Goal: Task Accomplishment & Management: Manage account settings

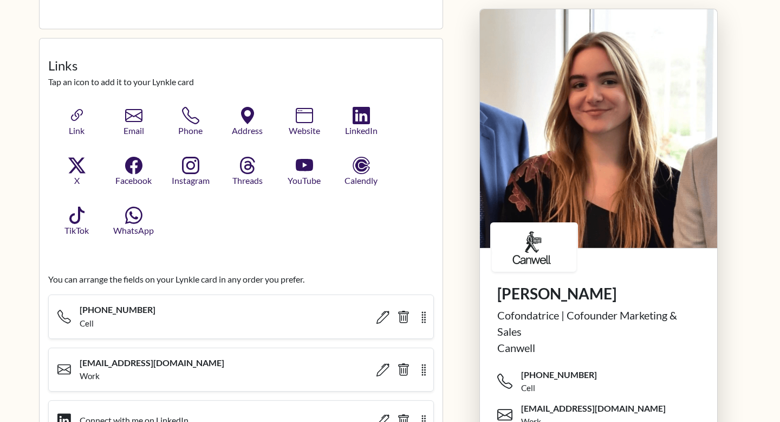
scroll to position [302, 0]
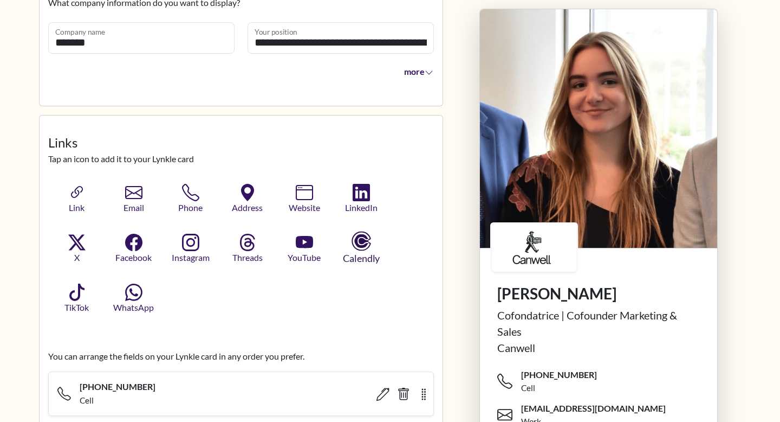
click at [366, 244] on icon "button" at bounding box center [361, 241] width 14 height 14
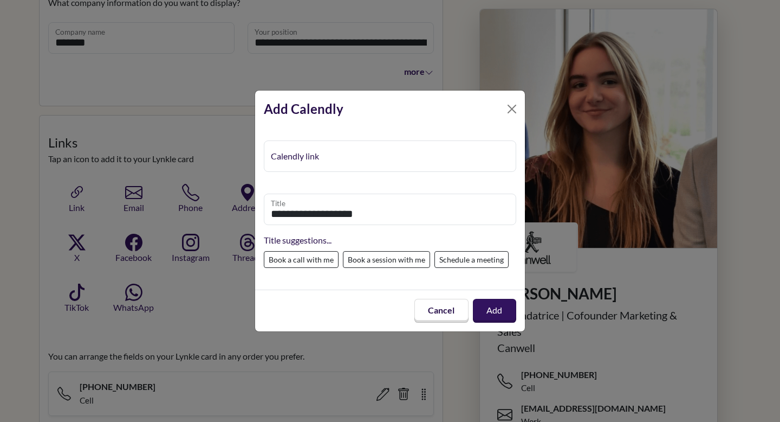
click at [456, 260] on label "Schedule a meeting" at bounding box center [472, 259] width 74 height 17
type input "**********"
click at [499, 310] on button "Add" at bounding box center [494, 310] width 41 height 22
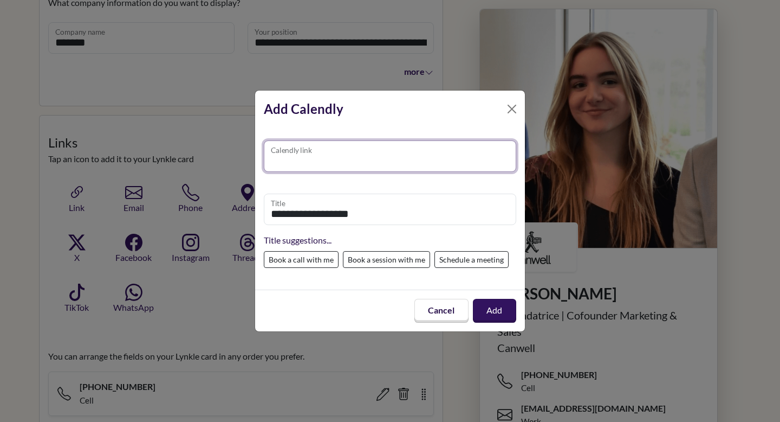
paste input "**********"
type input "**********"
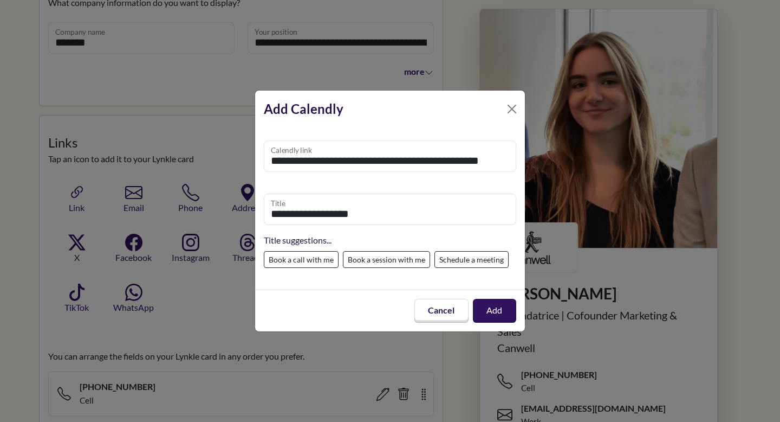
click at [449, 184] on div "**********" at bounding box center [390, 226] width 253 height 92
click at [302, 257] on label "Book a call with me" at bounding box center [301, 259] width 75 height 17
type input "**********"
click at [493, 311] on button "Add" at bounding box center [494, 310] width 43 height 23
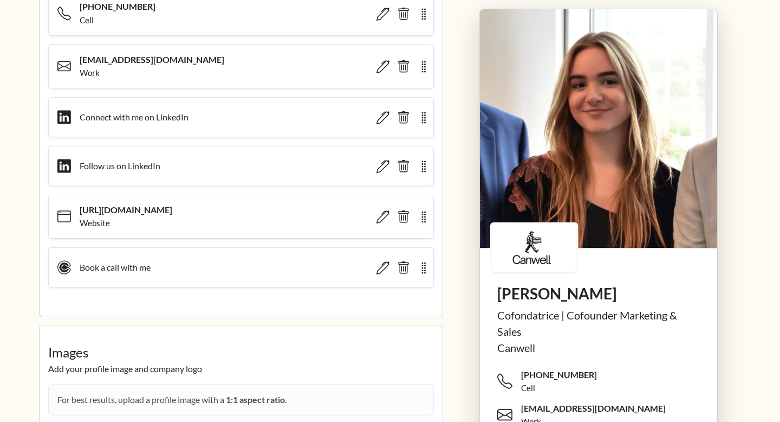
scroll to position [598, 0]
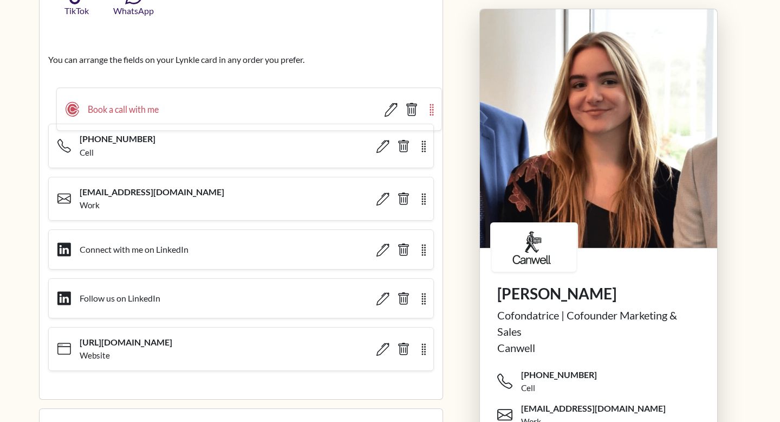
drag, startPoint x: 425, startPoint y: 354, endPoint x: 434, endPoint y: 113, distance: 241.3
click at [434, 113] on icon "button" at bounding box center [432, 110] width 12 height 14
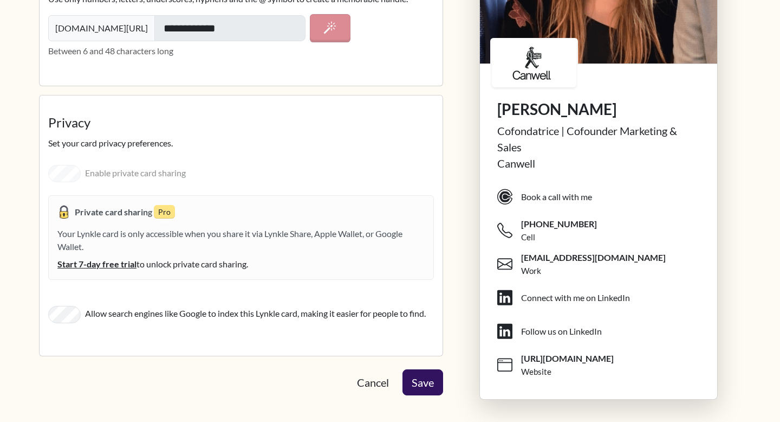
scroll to position [1845, 0]
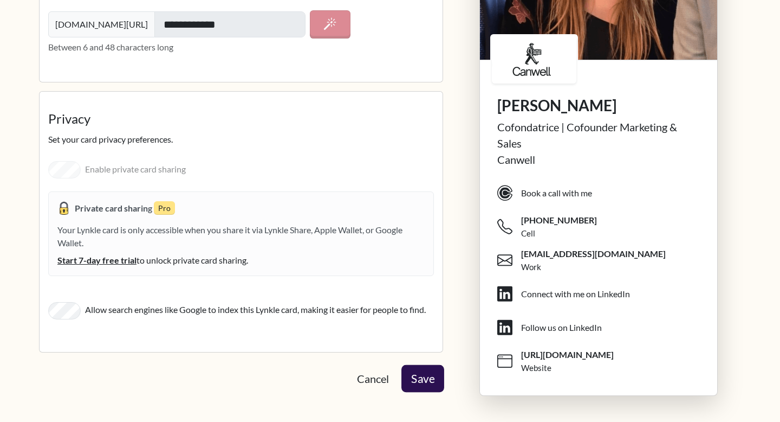
click at [426, 373] on button "Save" at bounding box center [423, 378] width 43 height 27
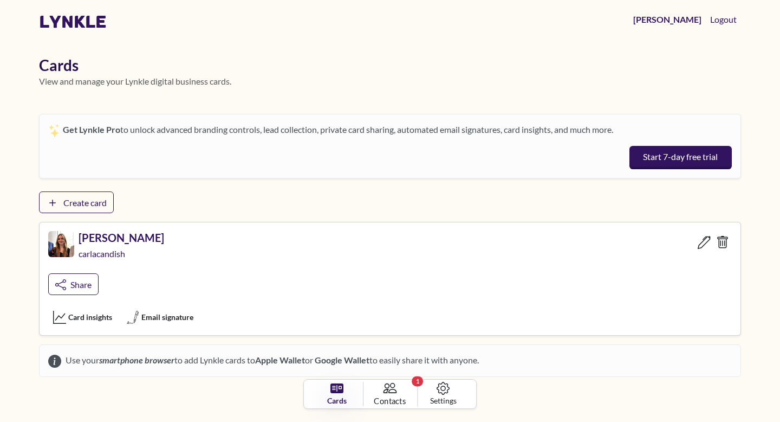
click at [390, 399] on span "Contacts" at bounding box center [390, 401] width 32 height 12
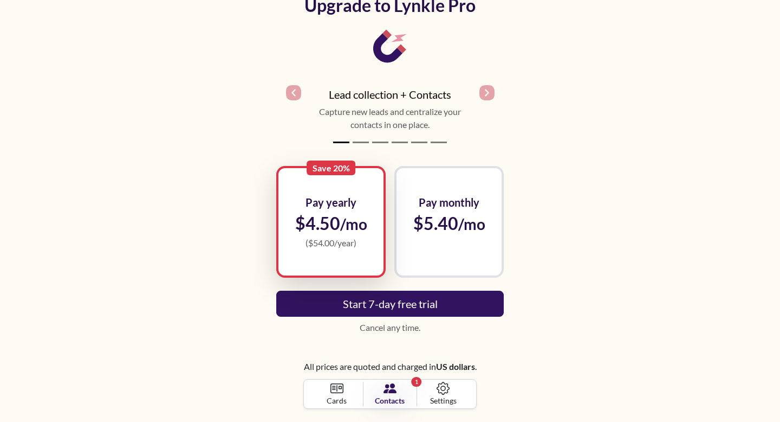
scroll to position [111, 0]
click at [332, 395] on span "Cards" at bounding box center [336, 400] width 19 height 11
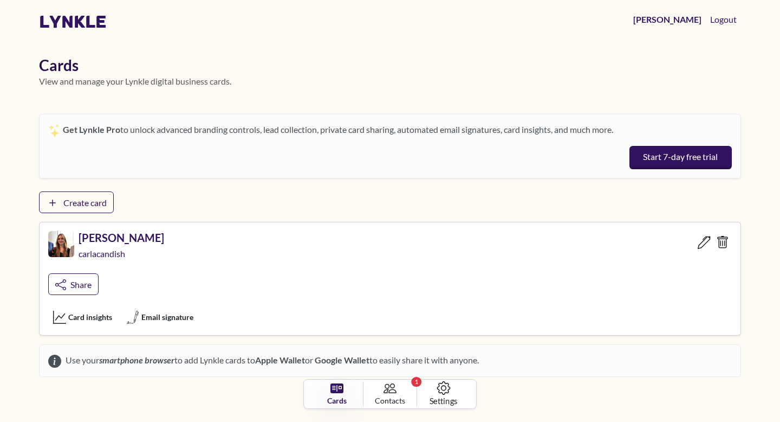
click at [441, 397] on span "Settings" at bounding box center [444, 401] width 28 height 12
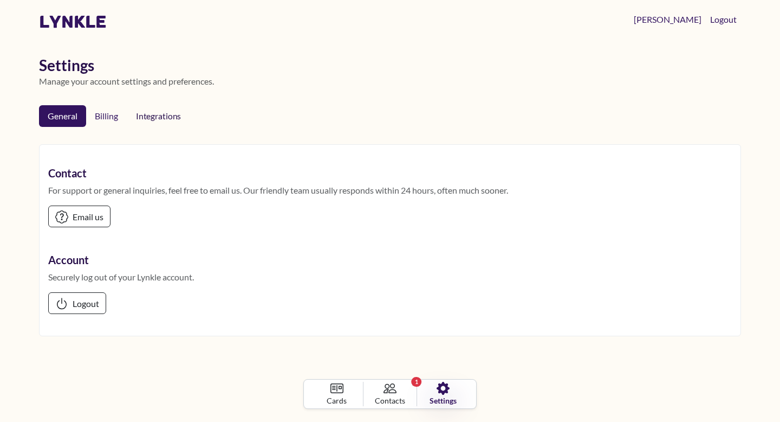
click at [176, 113] on span "Integrations" at bounding box center [160, 116] width 49 height 10
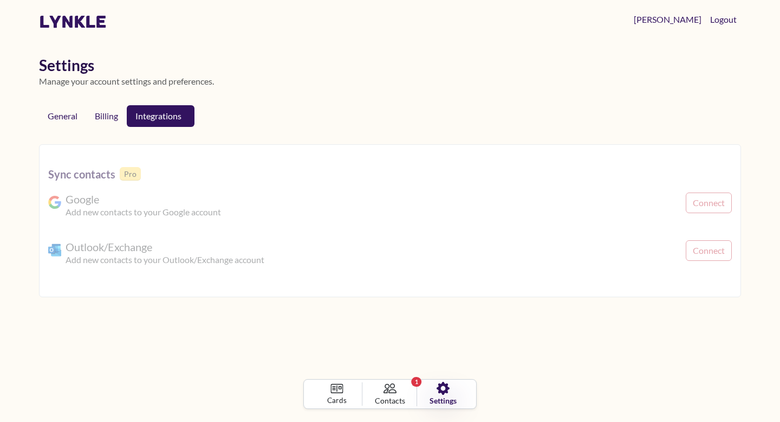
click at [334, 396] on span "Cards" at bounding box center [337, 400] width 20 height 11
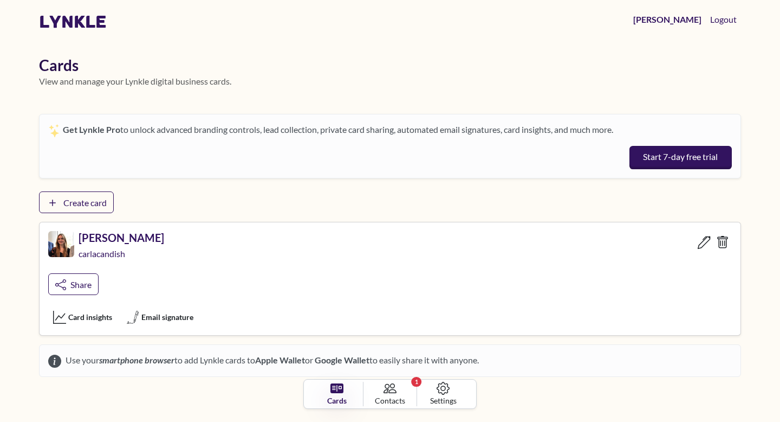
scroll to position [30, 0]
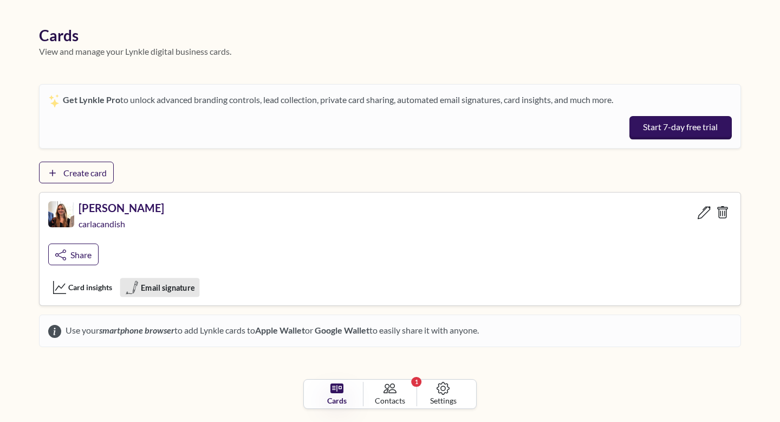
click at [176, 290] on span "Email signature" at bounding box center [168, 287] width 54 height 12
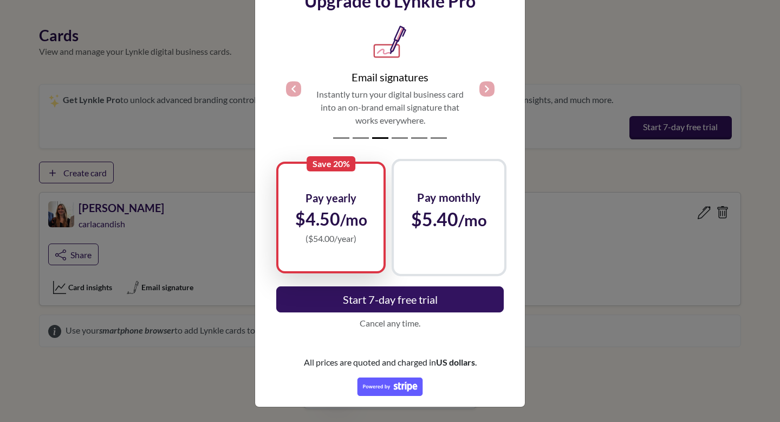
scroll to position [0, 0]
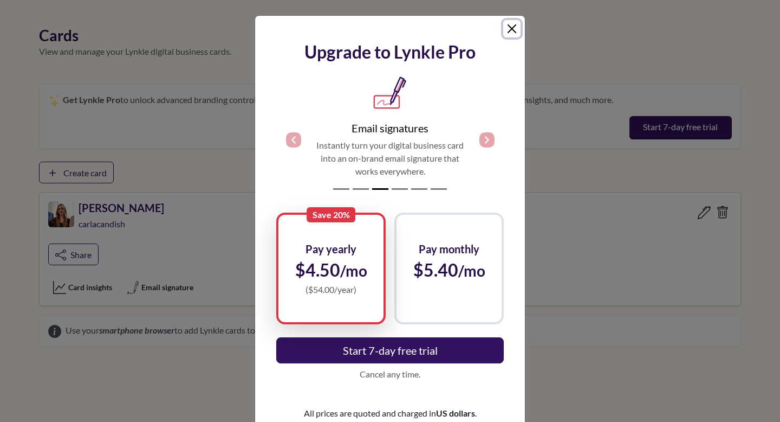
click at [512, 30] on button "Close" at bounding box center [511, 28] width 17 height 17
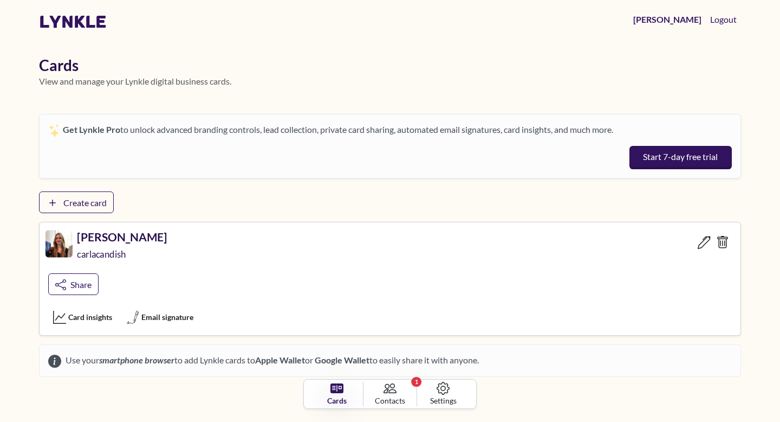
click at [89, 236] on h5 "[PERSON_NAME]" at bounding box center [122, 237] width 90 height 14
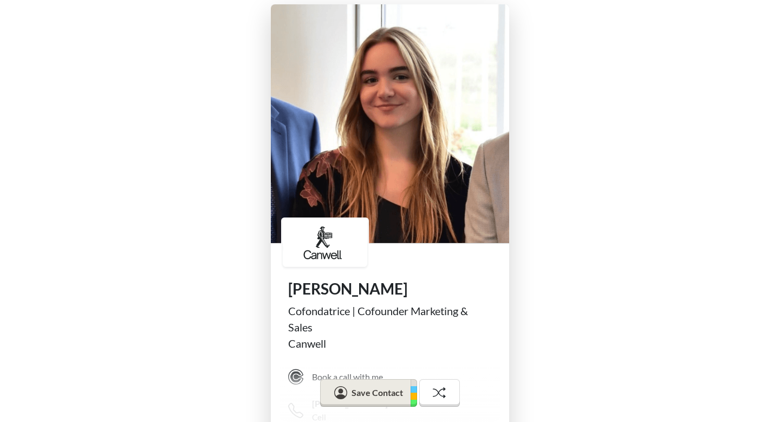
click at [118, 148] on div "[PERSON_NAME] | Cofounder Marketing & Sales Canwell Book a call with me [PHONE_…" at bounding box center [390, 320] width 780 height 641
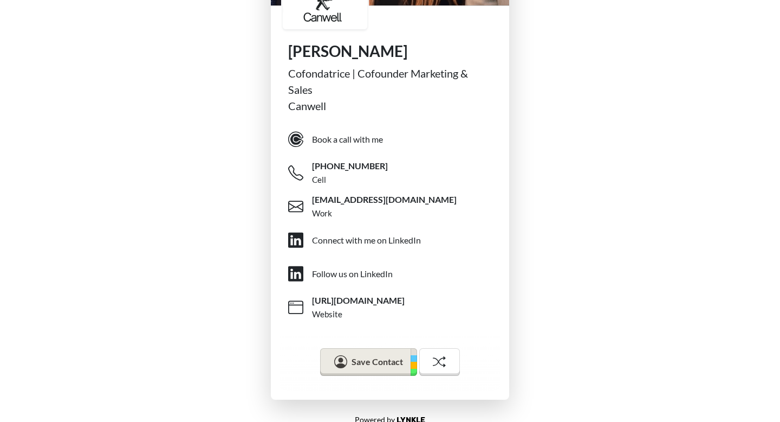
scroll to position [240, 0]
